Goal: Task Accomplishment & Management: Manage account settings

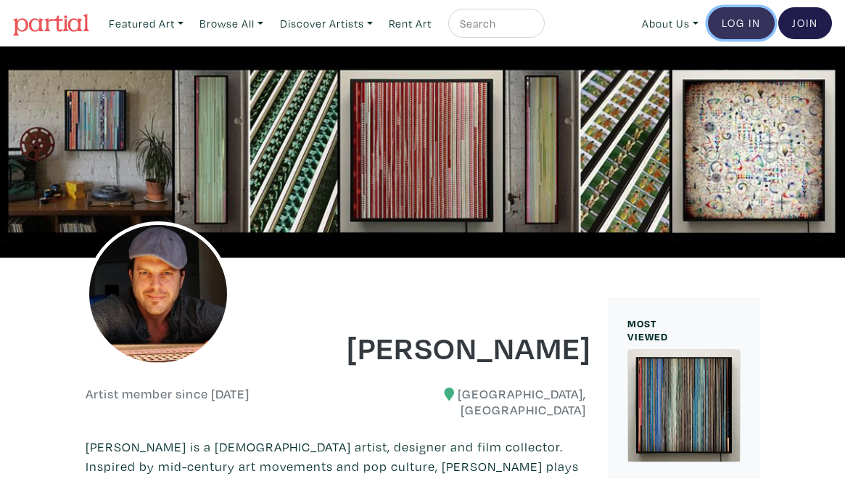
click at [739, 27] on link "Log In" at bounding box center [741, 23] width 67 height 32
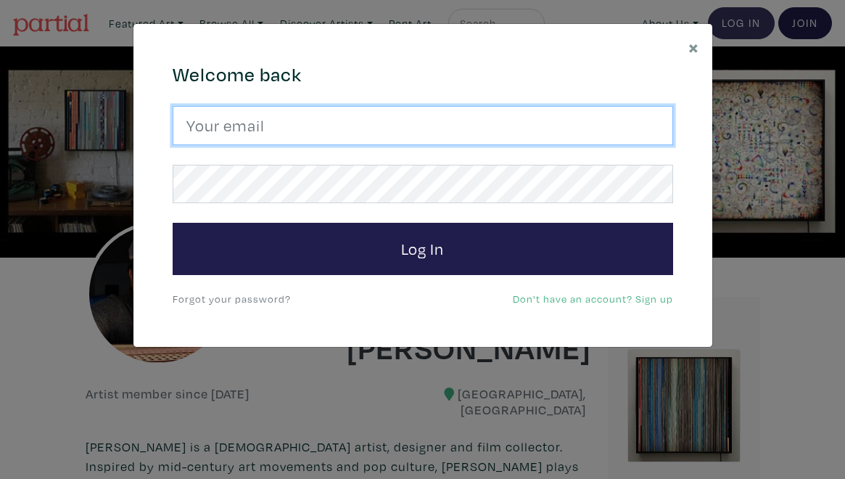
type input "hugo@mini-cinema.com"
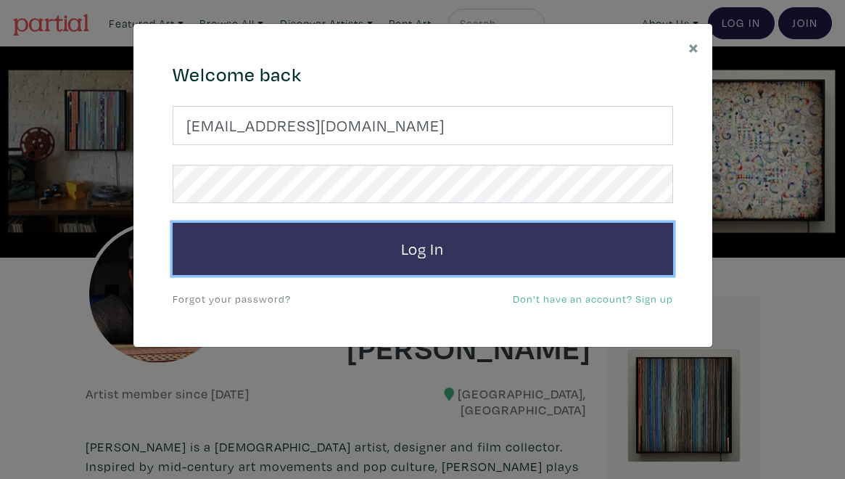
click at [421, 260] on button "Log In" at bounding box center [423, 249] width 501 height 52
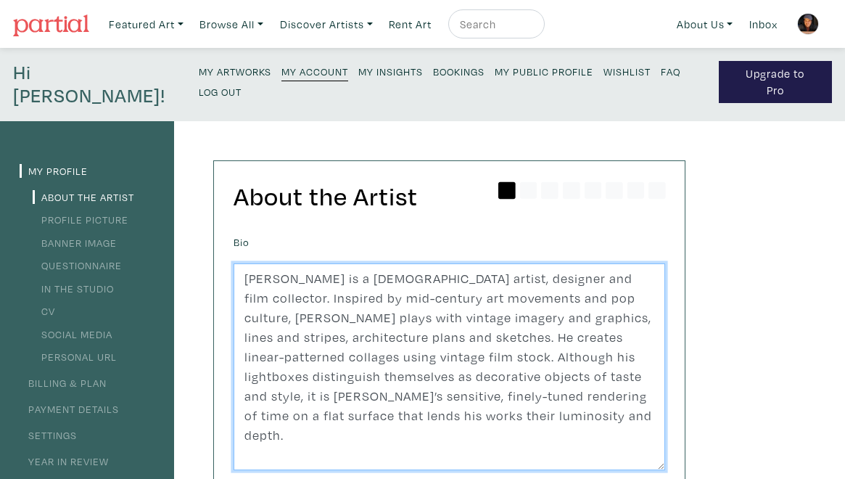
click at [447, 282] on textarea "Hugo Cantin is a Montreal-based artist, designer and film collector. Inspired b…" at bounding box center [450, 367] width 432 height 208
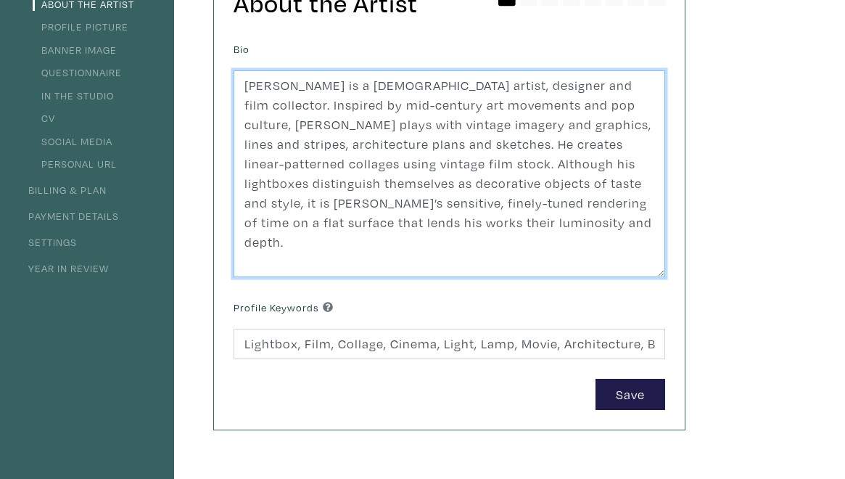
scroll to position [93, 0]
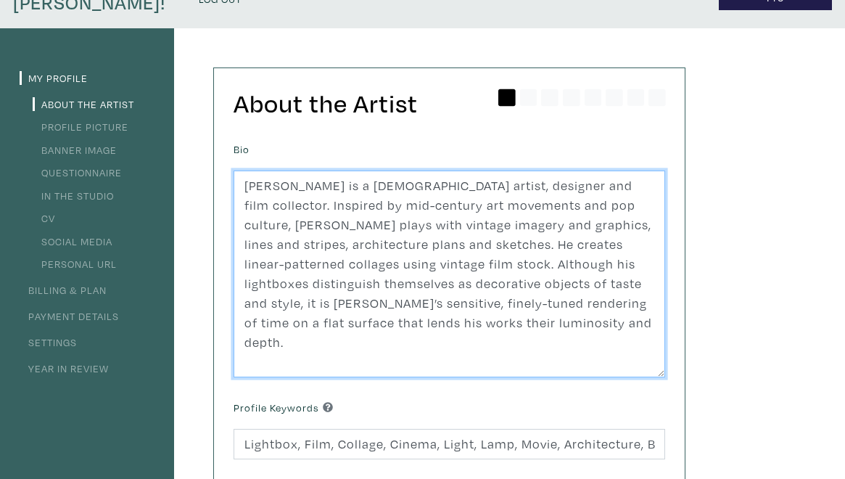
drag, startPoint x: 565, startPoint y: 300, endPoint x: 219, endPoint y: 162, distance: 372.8
click at [219, 162] on div "About the Artist Bio Hugo Cantin is a Montreal-based artist, designer and film …" at bounding box center [449, 298] width 471 height 461
paste textarea "Montreal-based artist Hugo Cantin transforms vintage 16mm film into luminous, l…"
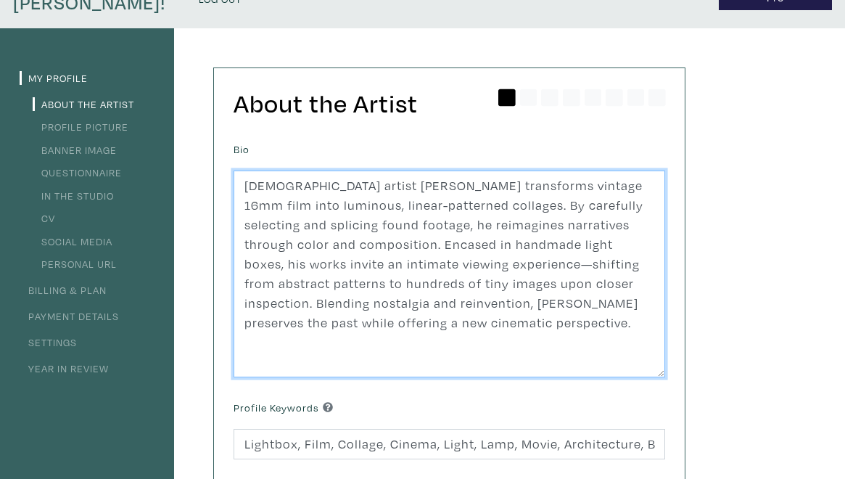
type textarea "Montreal-based artist Hugo Cantin transforms vintage 16mm film into luminous, l…"
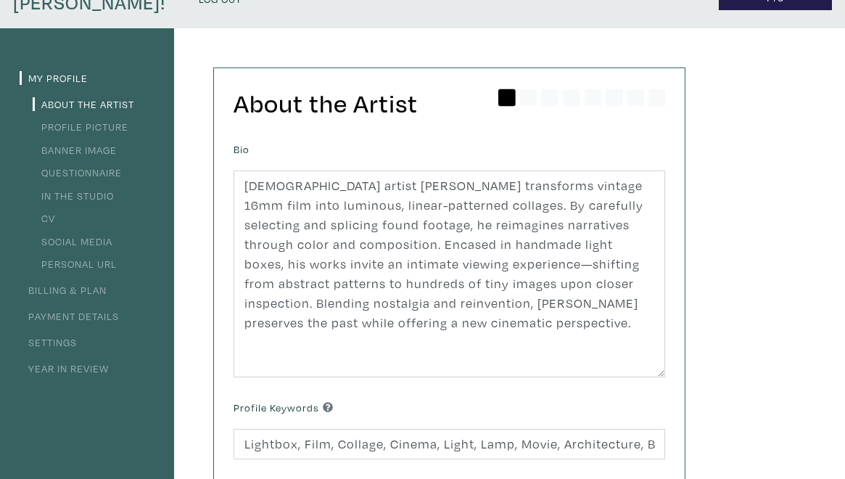
click at [702, 331] on div "My Profile About the Artist Profile Picture Banner Image Questionnaire In the S…" at bounding box center [422, 421] width 845 height 787
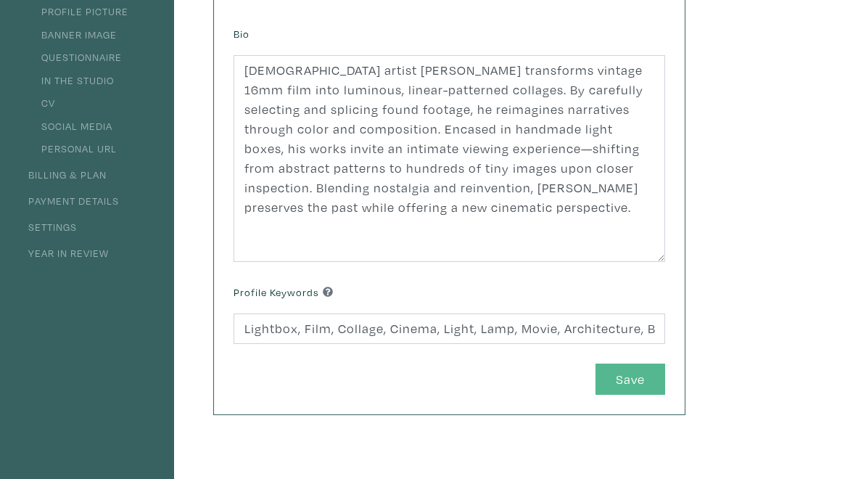
scroll to position [210, 0]
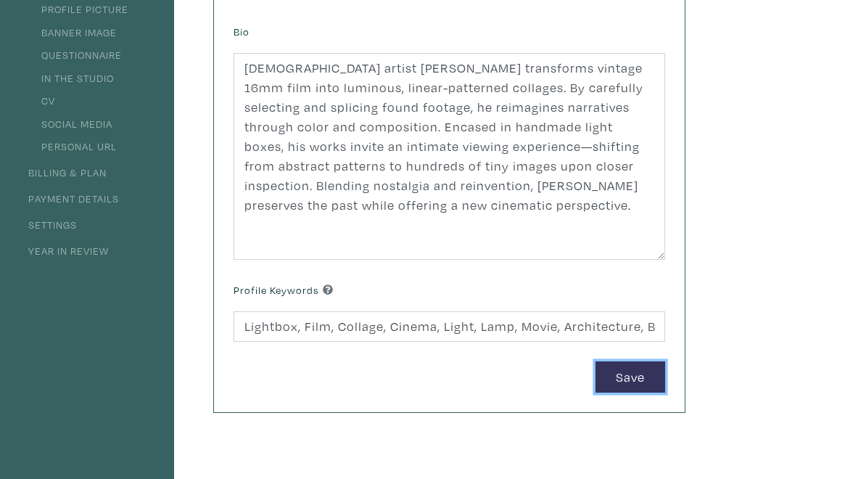
click at [640, 361] on button "Save" at bounding box center [631, 376] width 70 height 31
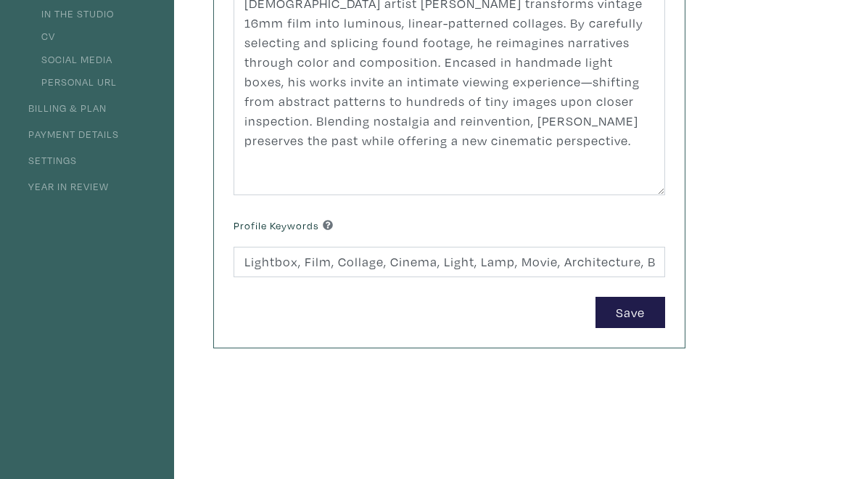
scroll to position [0, 0]
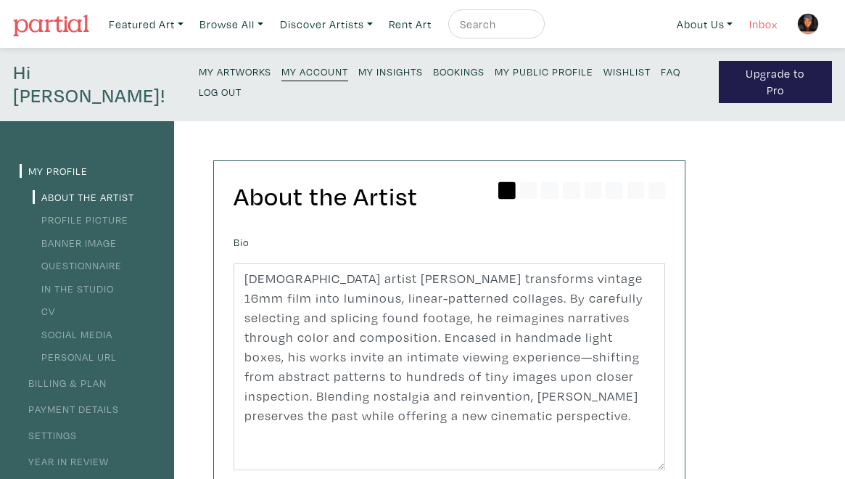
click at [759, 23] on link "Inbox" at bounding box center [763, 24] width 41 height 30
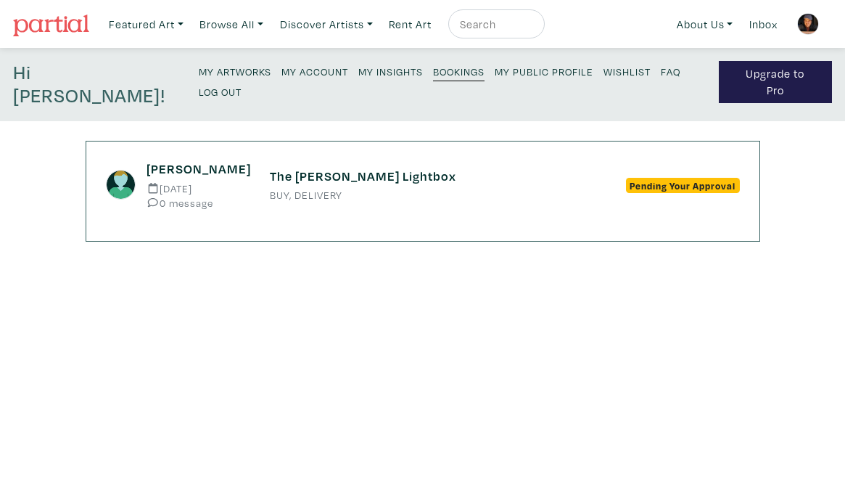
click at [495, 68] on small "My Public Profile" at bounding box center [544, 72] width 99 height 14
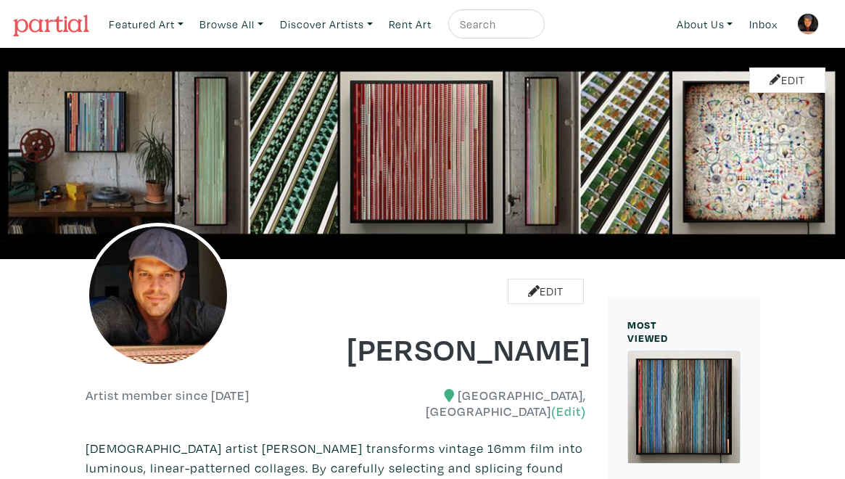
click at [46, 17] on img at bounding box center [51, 26] width 76 height 22
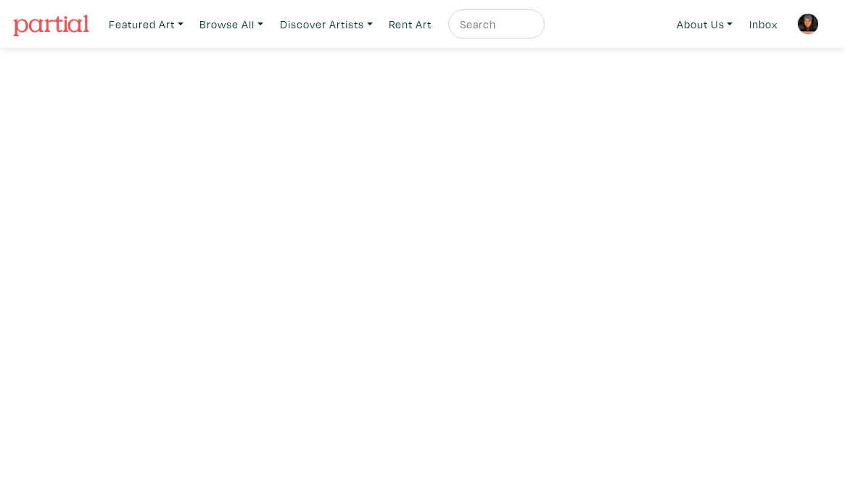
click at [500, 20] on input "text" at bounding box center [495, 24] width 73 height 18
type input "lightbox"
click at [534, 28] on button "submit" at bounding box center [534, 28] width 0 height 0
click at [700, 27] on link "About Us" at bounding box center [705, 24] width 70 height 30
click at [694, 81] on link "How It Works" at bounding box center [743, 84] width 119 height 13
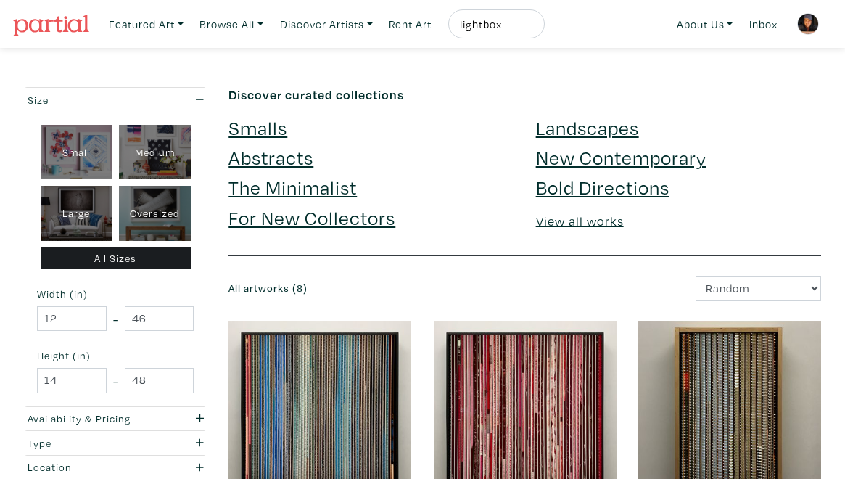
click at [624, 297] on div "Newest Random Price: Low to High Price: High to Low" at bounding box center [678, 288] width 307 height 25
click at [702, 21] on link "About Us" at bounding box center [705, 24] width 70 height 30
click at [695, 84] on link "How It Works" at bounding box center [743, 84] width 119 height 13
click at [501, 26] on input "lightbox" at bounding box center [495, 24] width 73 height 18
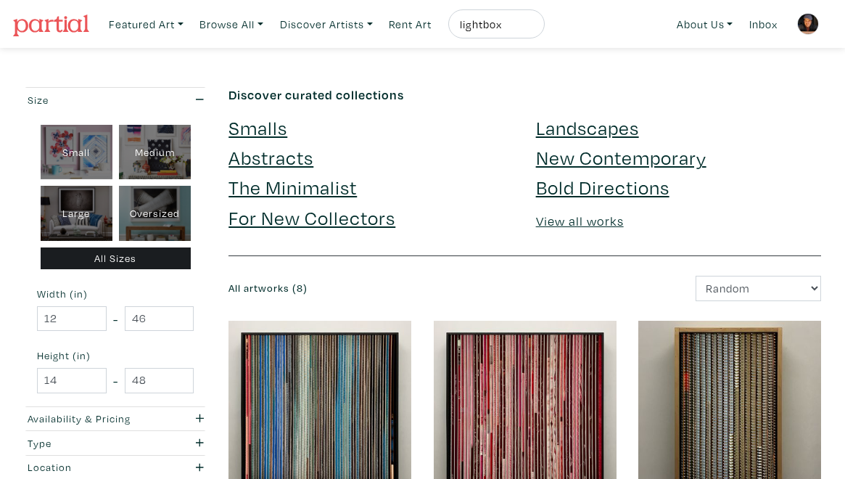
click at [501, 26] on input "lightbox" at bounding box center [495, 24] width 73 height 18
type input "brady"
click at [534, 28] on button "submit" at bounding box center [534, 28] width 0 height 0
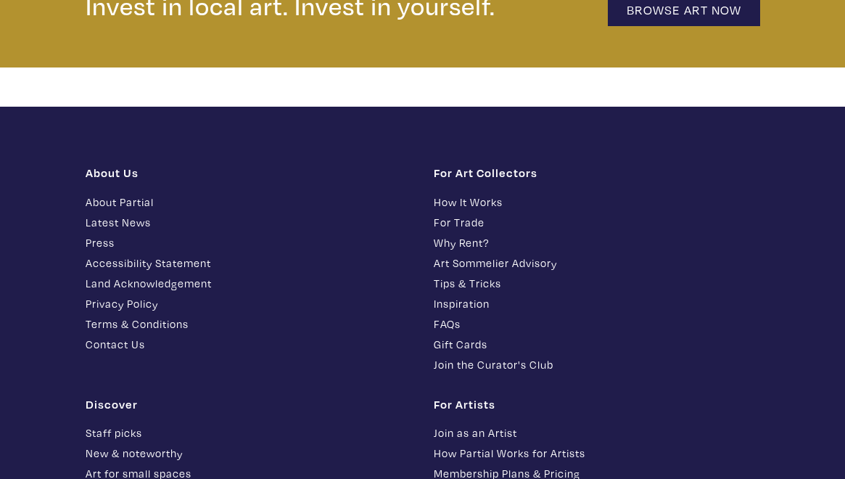
scroll to position [3191, 0]
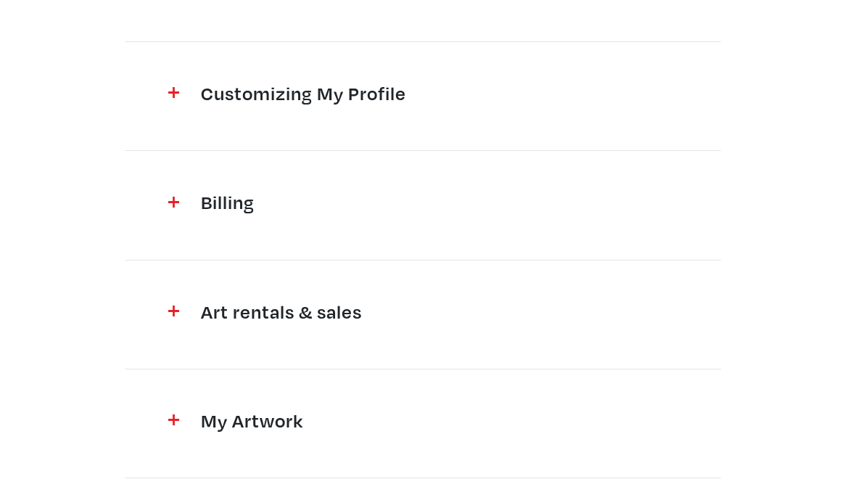
scroll to position [402, 0]
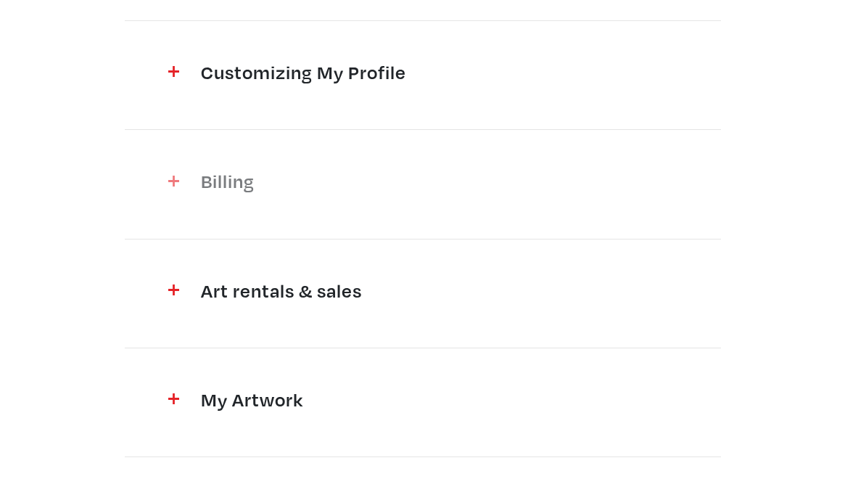
click at [172, 179] on img at bounding box center [173, 181] width 11 height 11
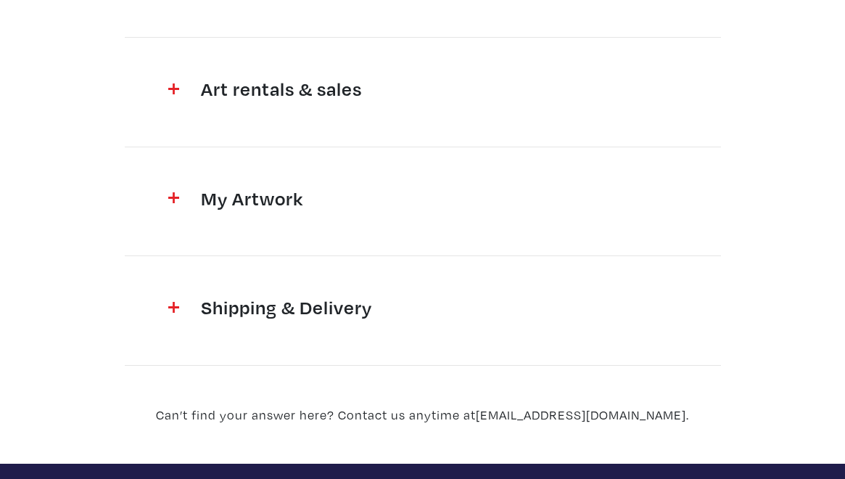
scroll to position [1173, 0]
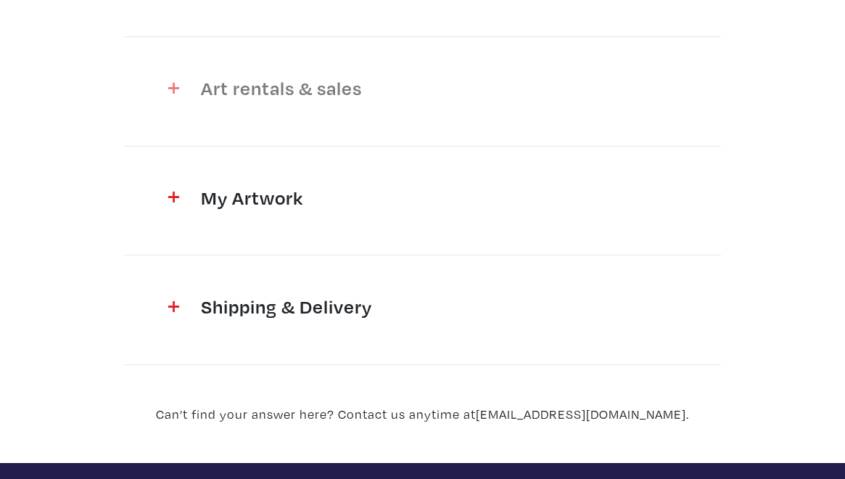
click at [171, 83] on img at bounding box center [173, 88] width 11 height 11
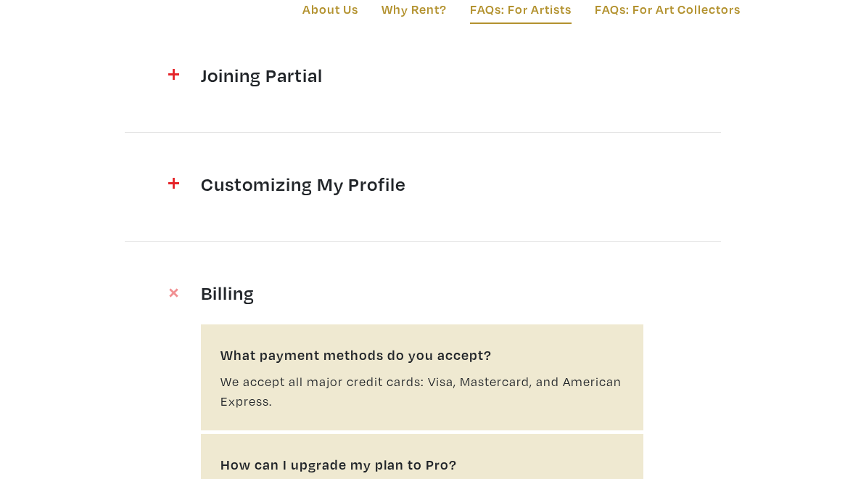
scroll to position [0, 0]
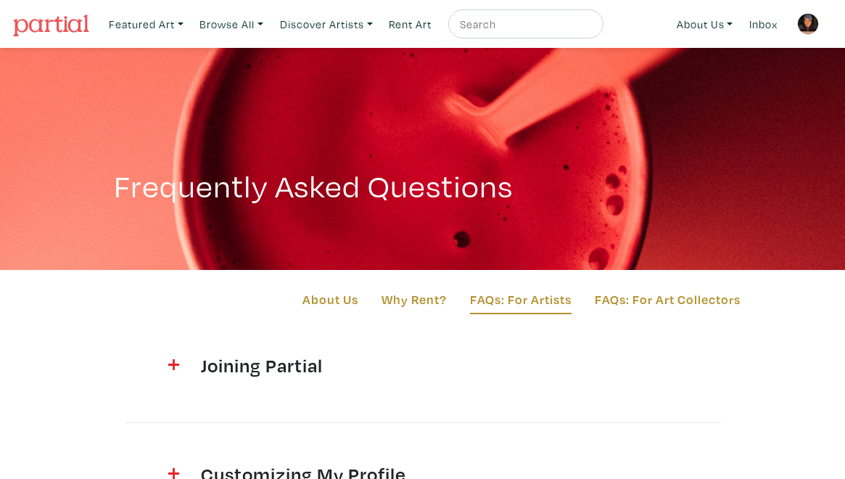
click at [812, 26] on img at bounding box center [808, 24] width 22 height 22
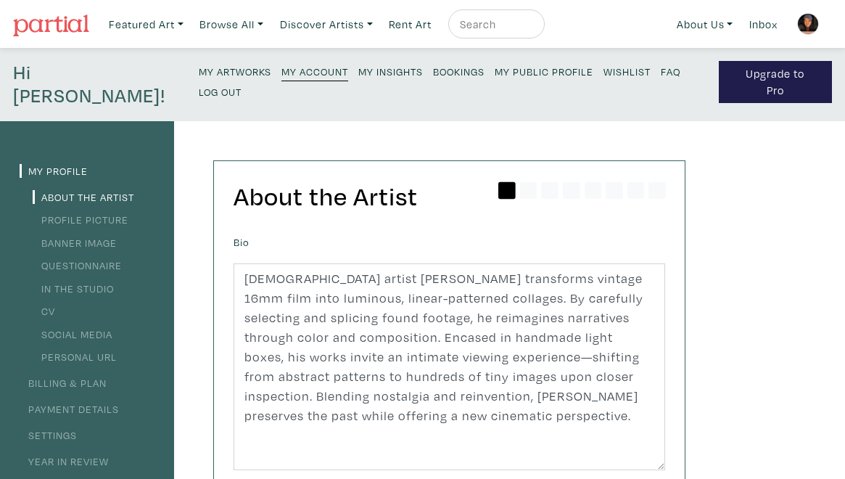
click at [95, 282] on link "In the Studio" at bounding box center [73, 289] width 81 height 14
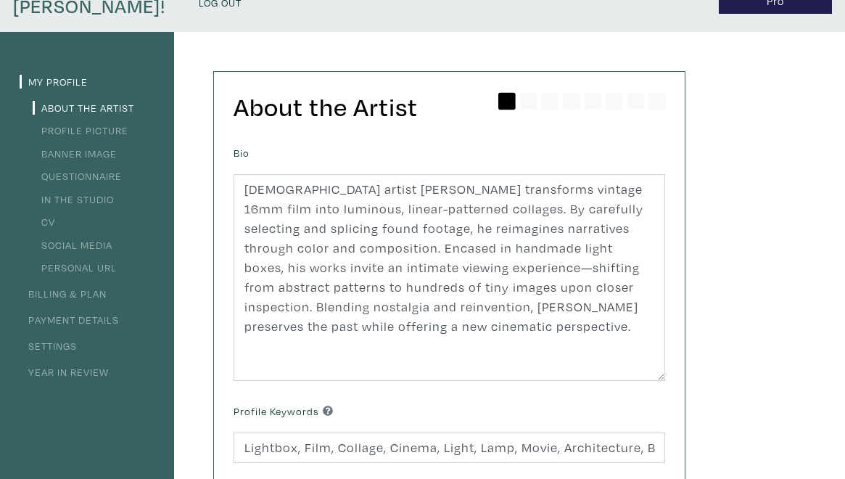
scroll to position [89, 0]
click at [68, 366] on link "Year in Review" at bounding box center [64, 373] width 89 height 14
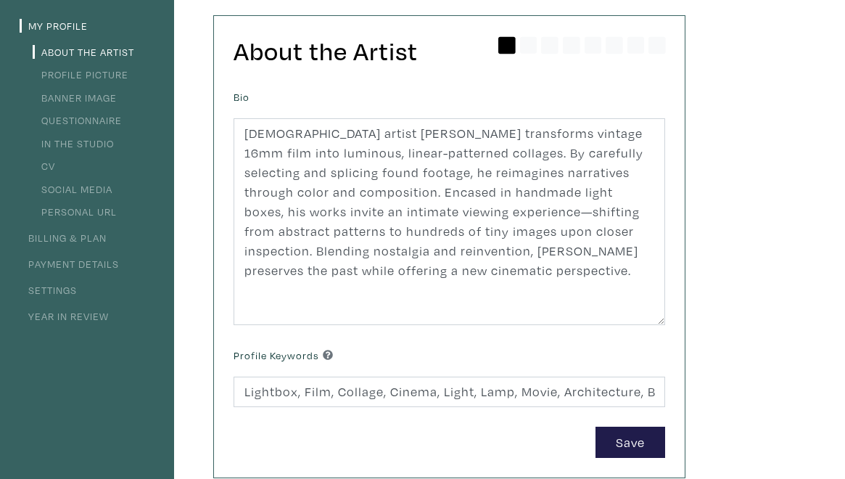
scroll to position [0, 0]
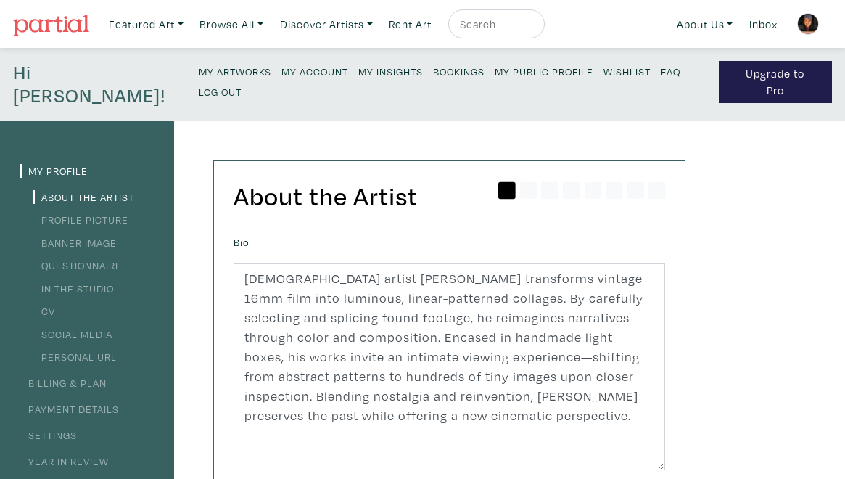
click at [199, 74] on small "My Artworks" at bounding box center [235, 72] width 73 height 14
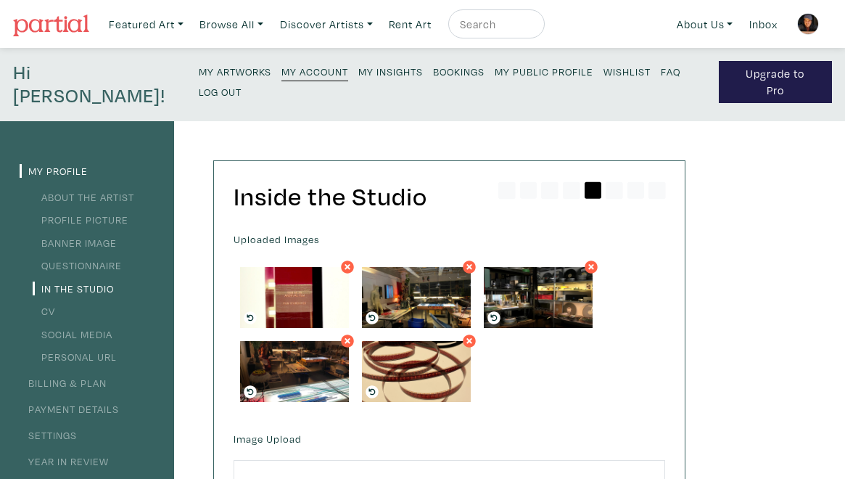
drag, startPoint x: 0, startPoint y: 0, endPoint x: 95, endPoint y: 266, distance: 282.8
click at [95, 282] on link "In the Studio" at bounding box center [73, 289] width 81 height 14
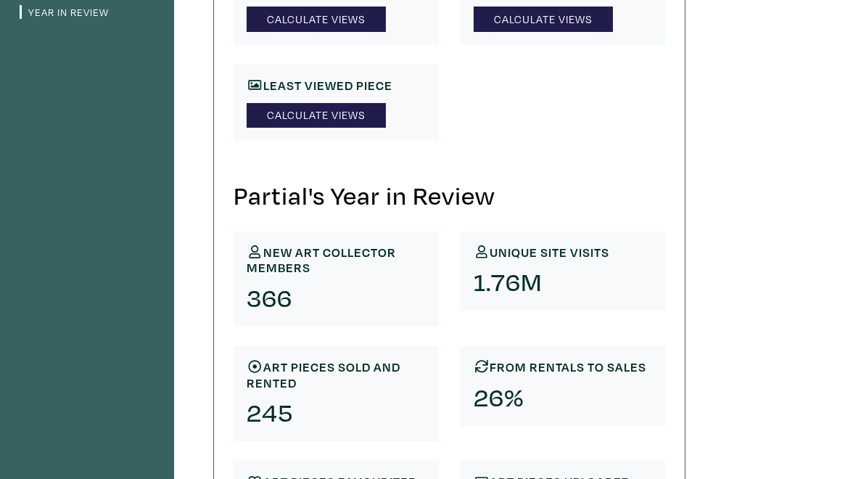
scroll to position [278, 0]
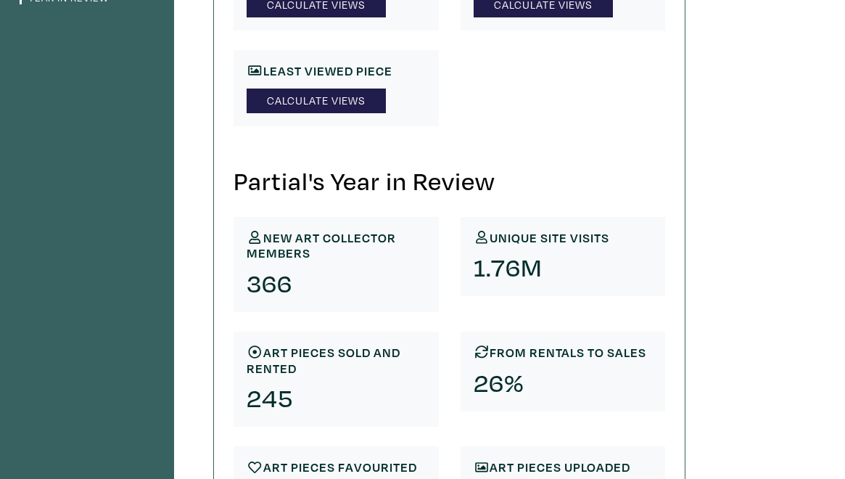
click at [711, 288] on div "My Profile Billing & Plan Payment Details Settings Year in Review Your Year in …" at bounding box center [422, 306] width 845 height 927
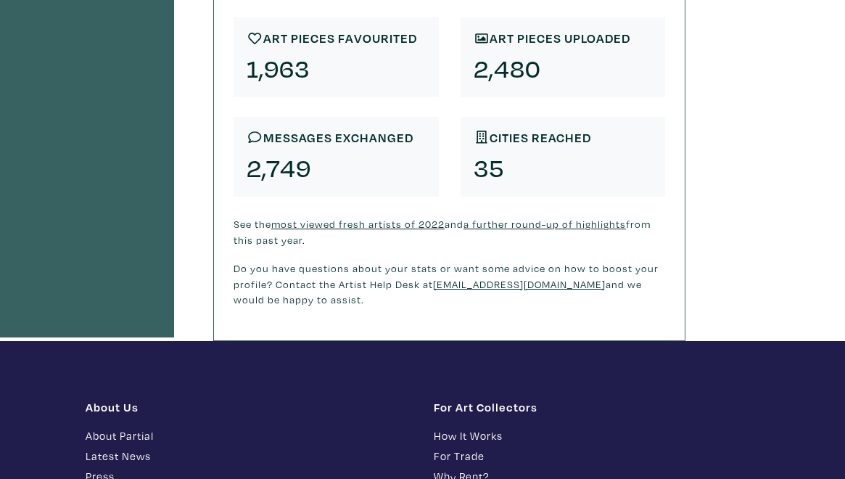
scroll to position [707, 0]
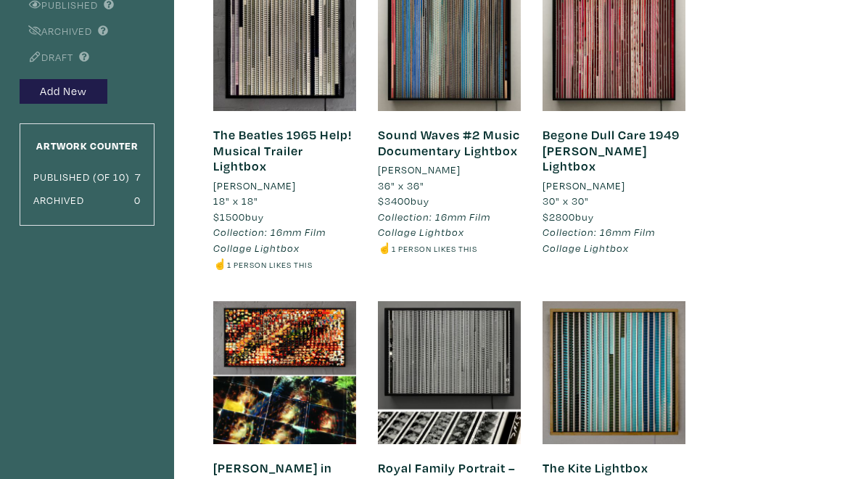
scroll to position [181, 0]
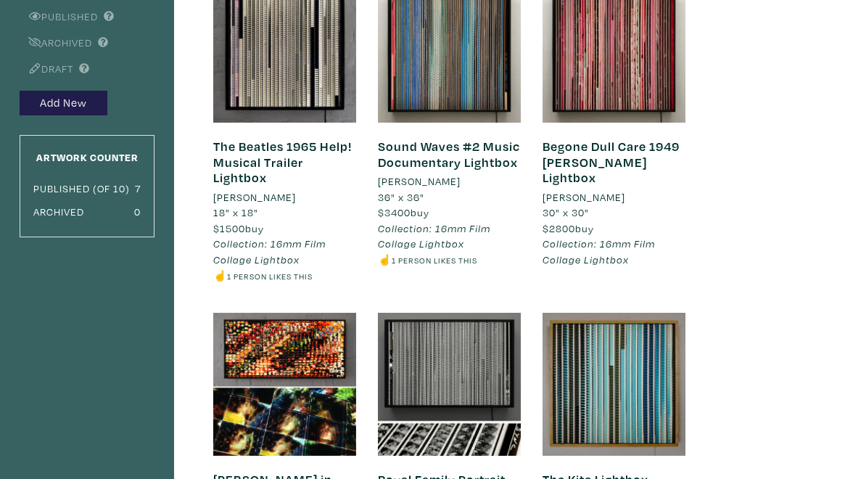
click at [184, 189] on div "The Beatles 1965 Help! Musical Trailer Lightbox [PERSON_NAME] 18" x 18" $1500 b…" at bounding box center [435, 459] width 522 height 1038
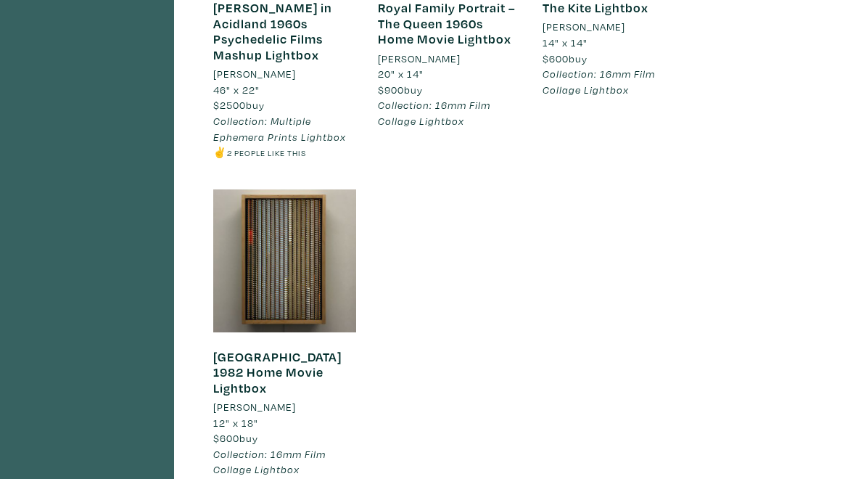
scroll to position [0, 0]
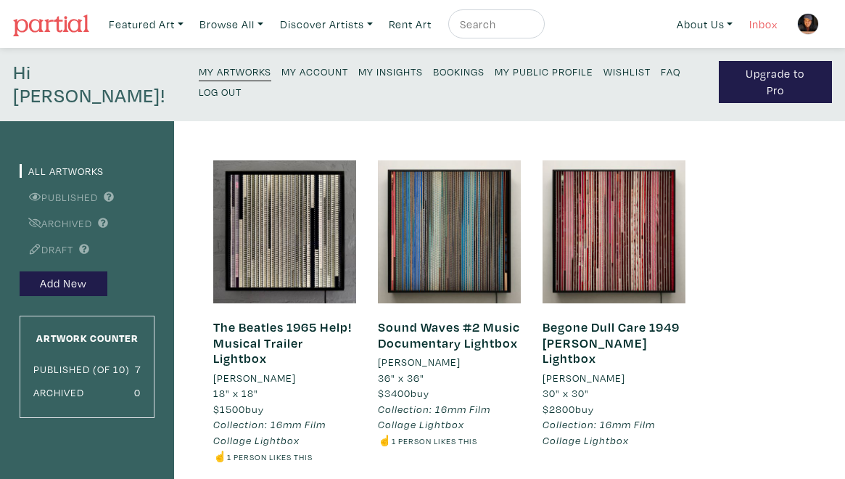
click at [766, 27] on link "Inbox" at bounding box center [763, 24] width 41 height 30
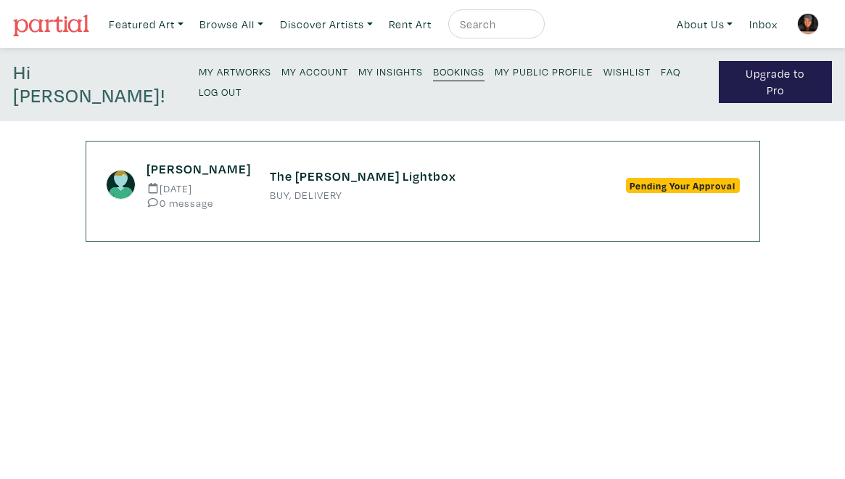
click at [417, 168] on h6 "The [PERSON_NAME] Lightbox" at bounding box center [423, 176] width 306 height 16
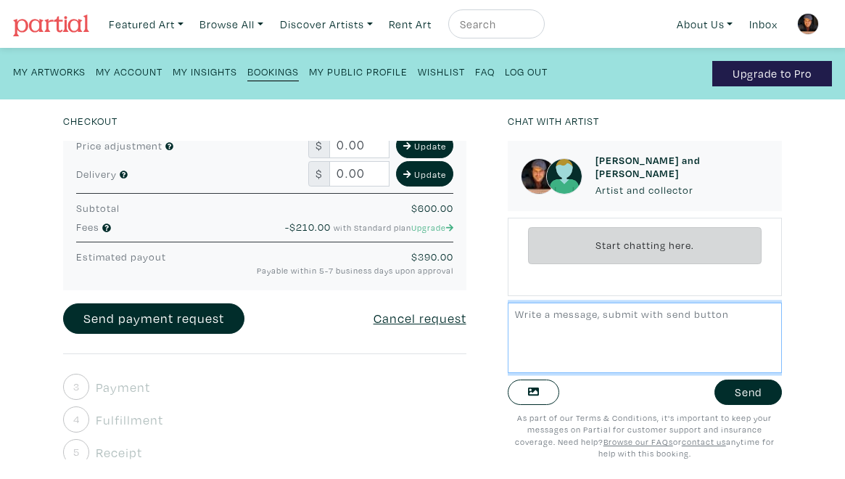
scroll to position [533, 0]
